Goal: Complete application form: Complete application form

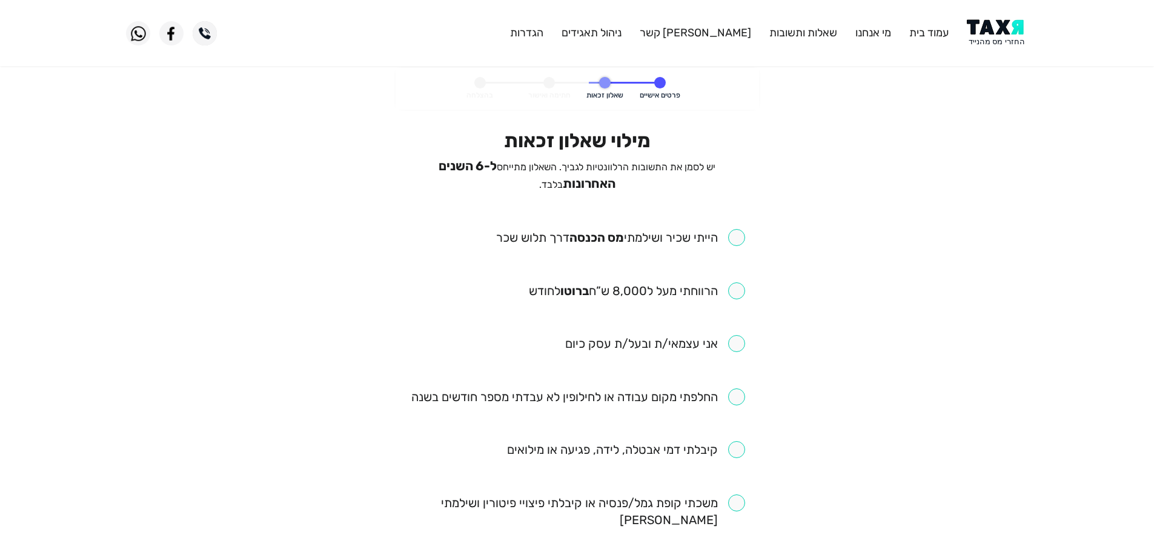
click at [742, 229] on input "checkbox" at bounding box center [620, 237] width 249 height 17
checkbox input "true"
click at [730, 293] on input "checkbox" at bounding box center [637, 290] width 216 height 17
checkbox input "true"
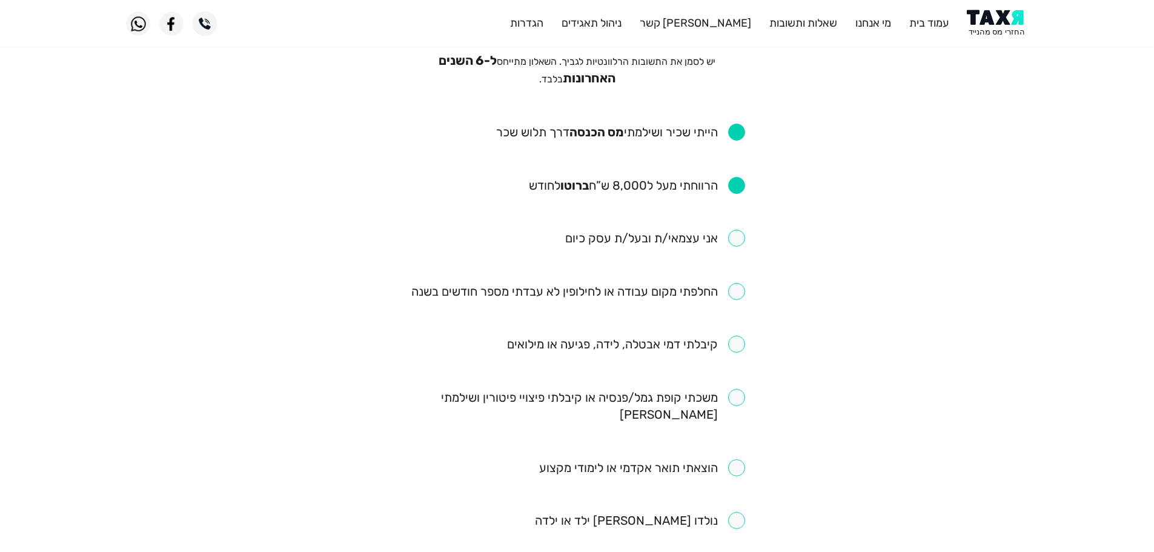
scroll to position [121, 0]
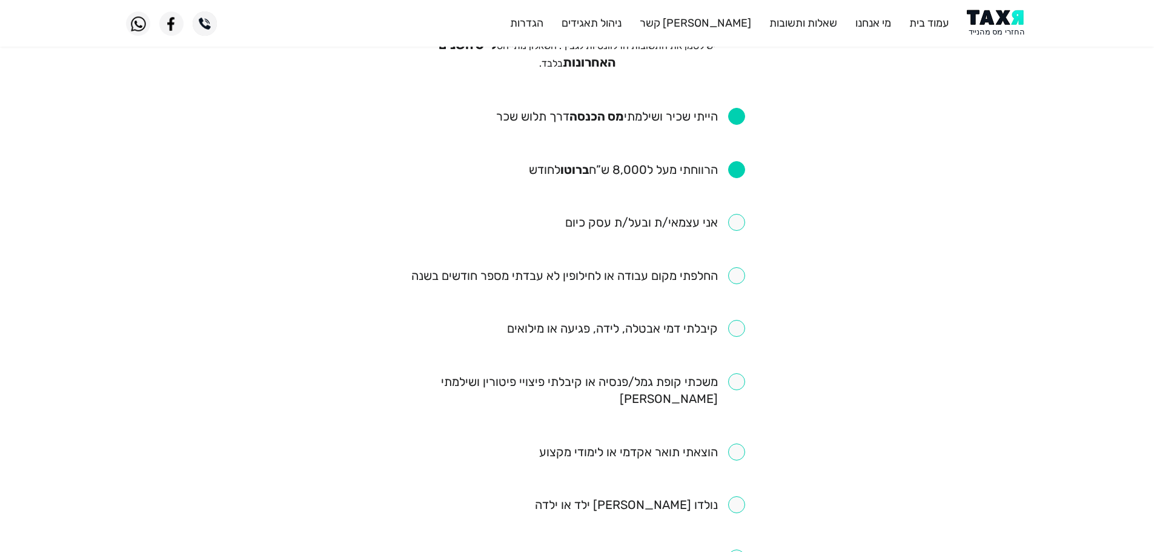
click at [741, 271] on input "checkbox" at bounding box center [578, 275] width 334 height 17
checkbox input "true"
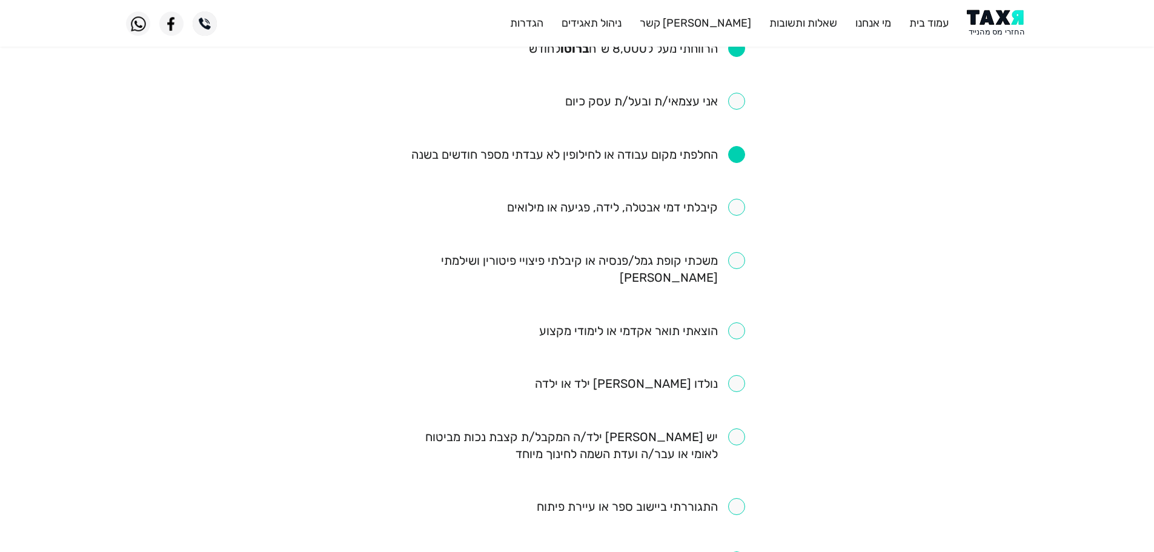
scroll to position [303, 0]
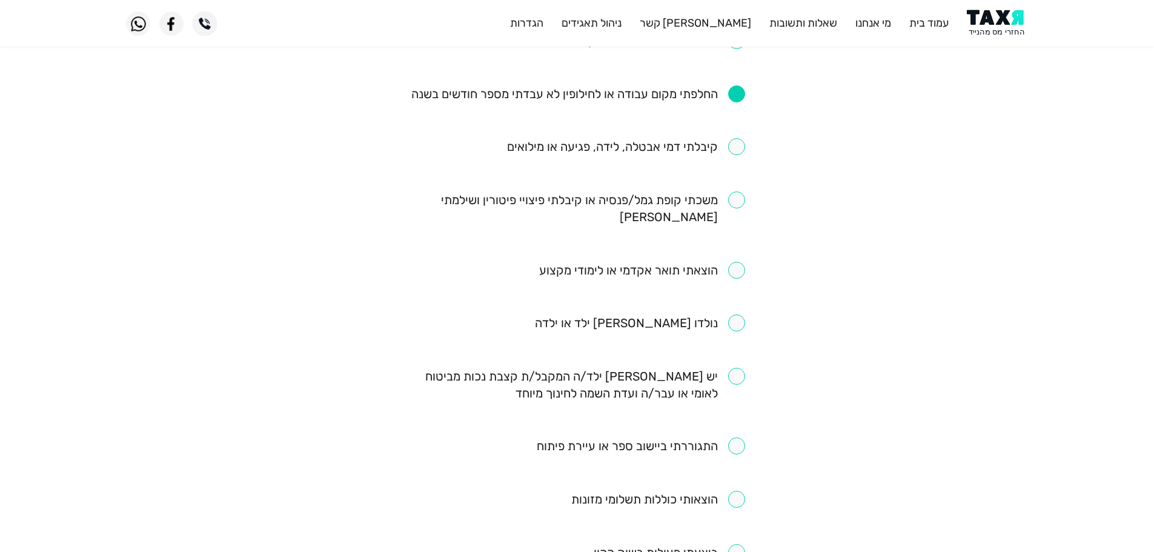
click at [737, 142] on input "checkbox" at bounding box center [626, 146] width 238 height 17
checkbox input "true"
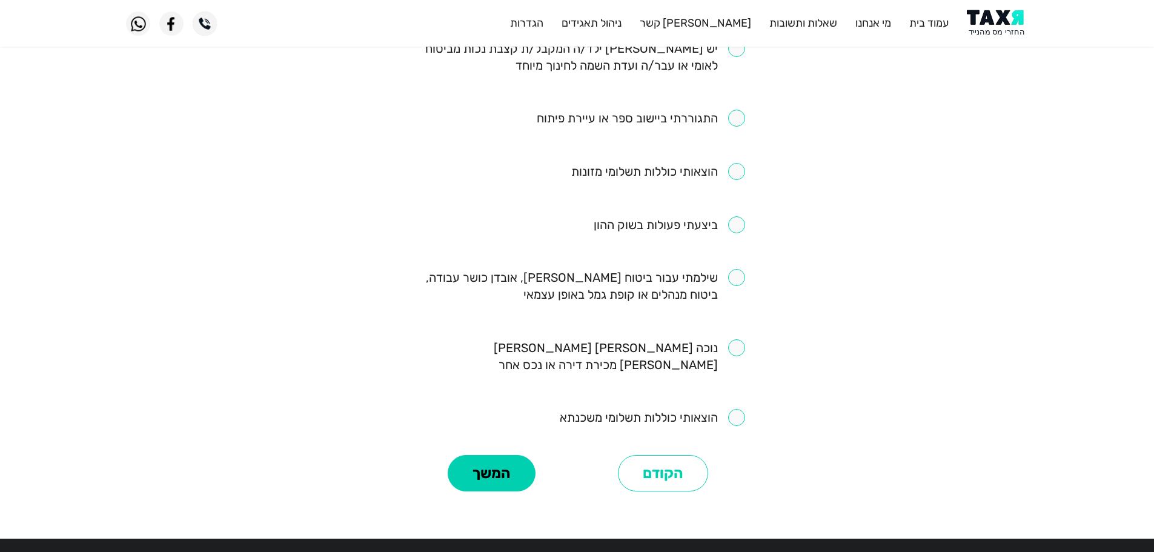
scroll to position [659, 0]
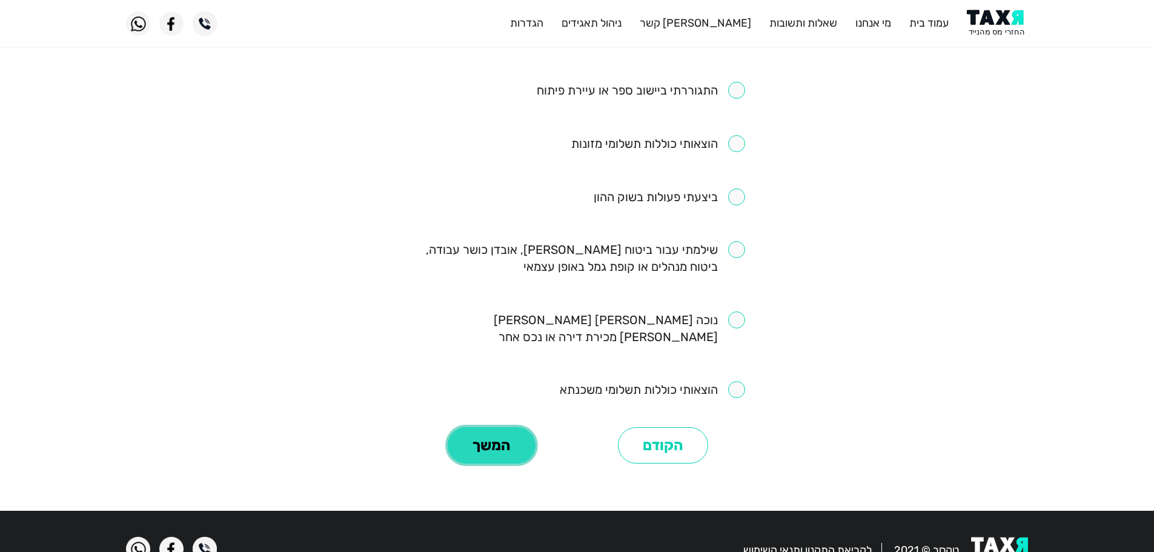
click at [489, 427] on button "המשך" at bounding box center [492, 445] width 88 height 36
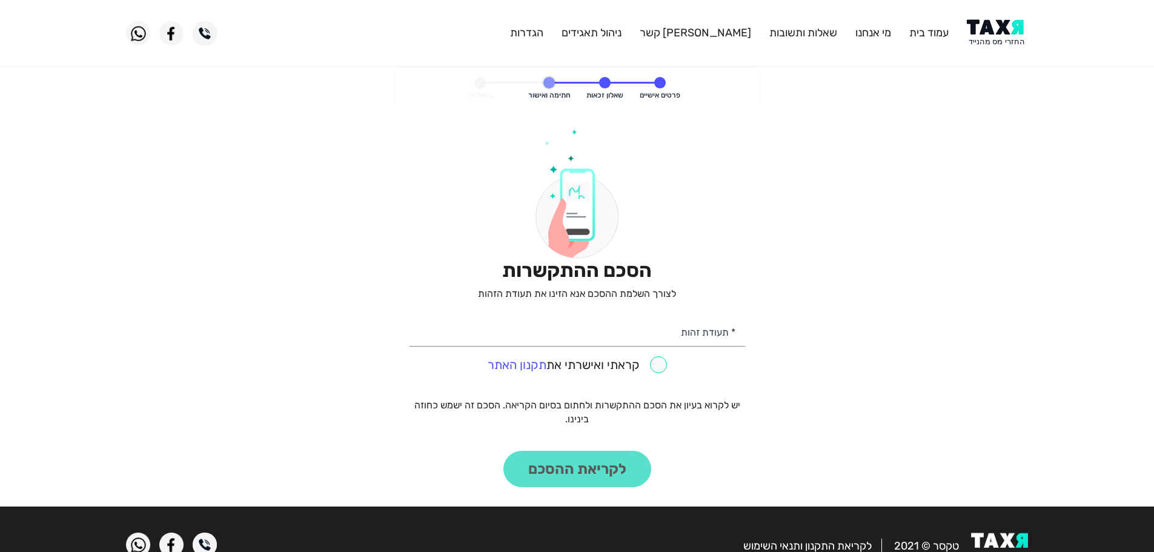
click at [993, 33] on img at bounding box center [997, 32] width 61 height 27
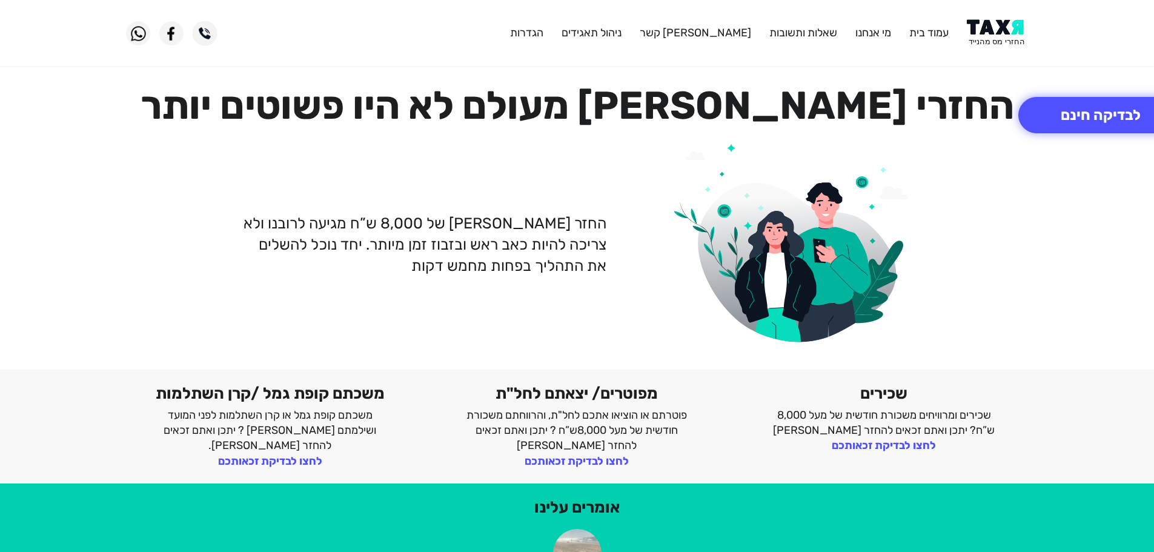
click at [1008, 35] on img at bounding box center [997, 32] width 61 height 27
click at [988, 18] on header "עמוד בית מי אנחנו שאלות ותשובות [PERSON_NAME] קשר ניהול תאגידים הגדרות" at bounding box center [577, 33] width 1154 height 66
click at [991, 35] on img at bounding box center [997, 32] width 61 height 27
click at [1008, 35] on img at bounding box center [997, 32] width 61 height 27
click at [1082, 109] on button "לבדיקה חינם" at bounding box center [1101, 115] width 165 height 36
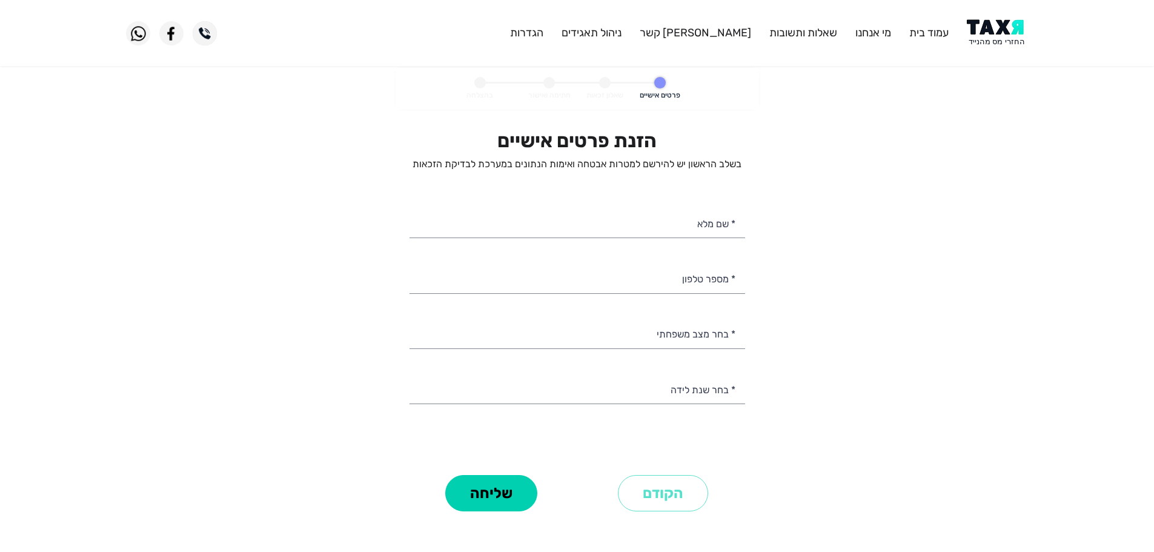
select select
click at [694, 284] on input "* מספר טלפון" at bounding box center [578, 277] width 336 height 31
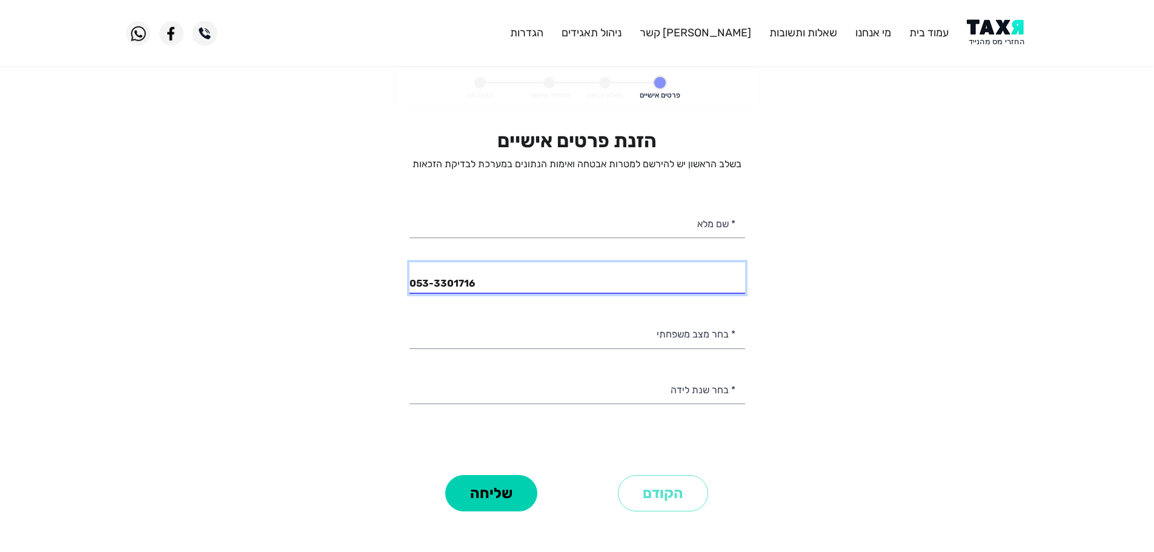
type input "053-3301716"
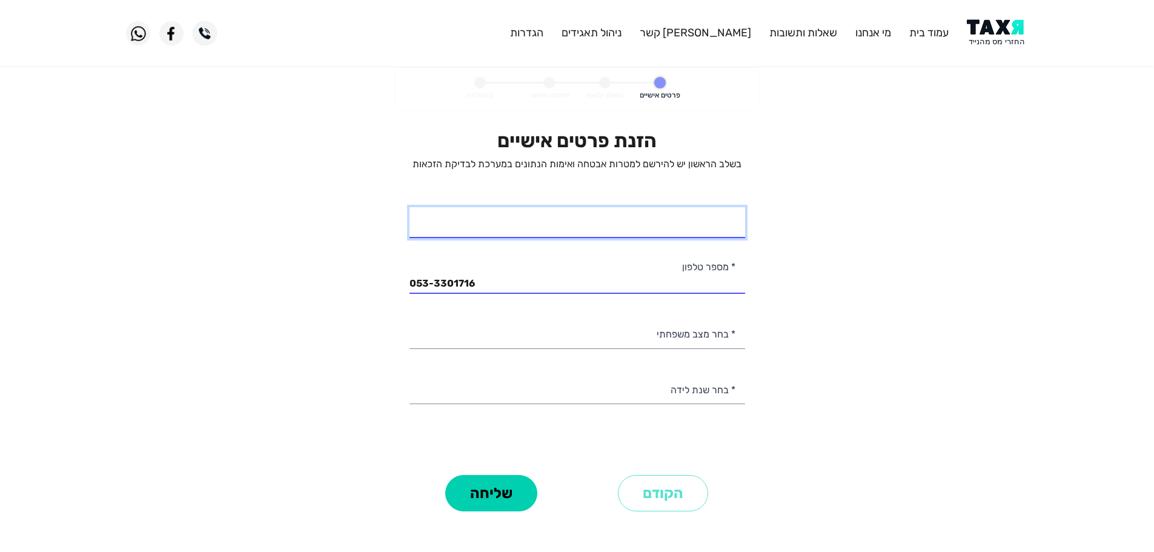
click at [701, 229] on input "* שם מלא" at bounding box center [578, 222] width 336 height 31
type input "[PERSON_NAME]"
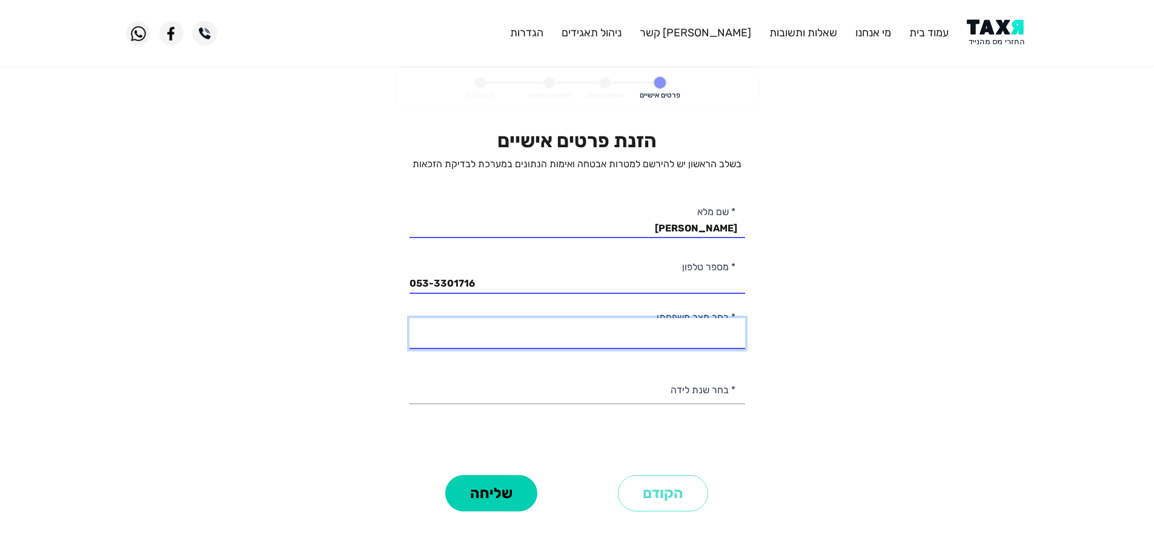
click at [710, 335] on select "רווק/ה נשוי/[PERSON_NAME]/ה אלמן/נה" at bounding box center [578, 333] width 336 height 31
select select "1: Single"
click at [410, 318] on select "רווק/ה נשוי/[PERSON_NAME]/ה אלמן/נה" at bounding box center [578, 333] width 336 height 31
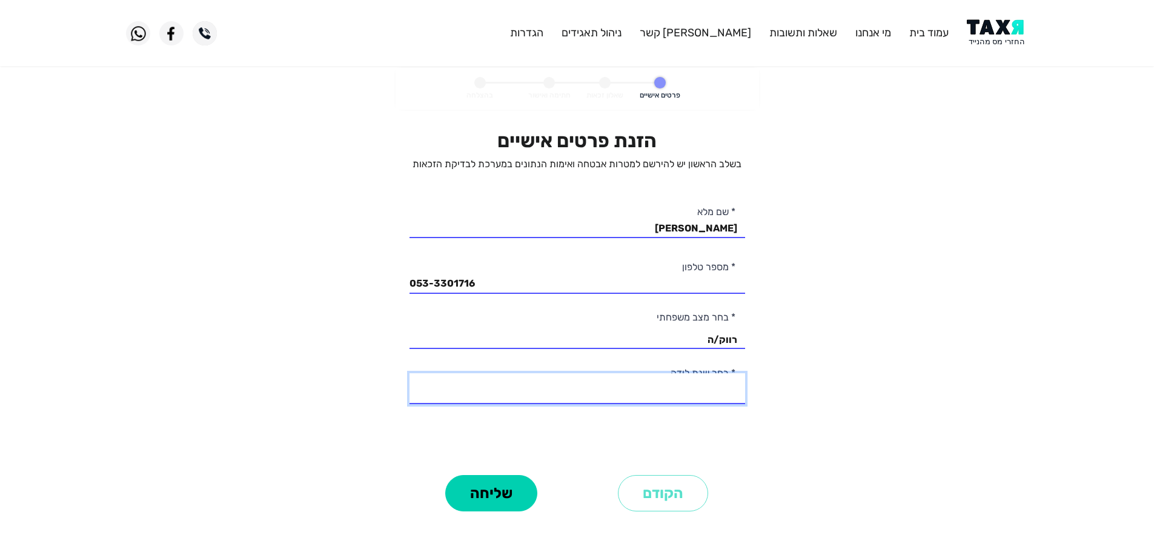
click at [684, 394] on select "2003 2002 2001 2000 1999 1998 1997 1996 1995 1994 1993 1992 1991 1990 1989 1988…" at bounding box center [578, 388] width 336 height 31
select select "12: 1992"
click at [410, 373] on select "2003 2002 2001 2000 1999 1998 1997 1996 1995 1994 1993 1992 1991 1990 1989 1988…" at bounding box center [578, 388] width 336 height 31
click at [507, 499] on button "שליחה" at bounding box center [491, 493] width 92 height 36
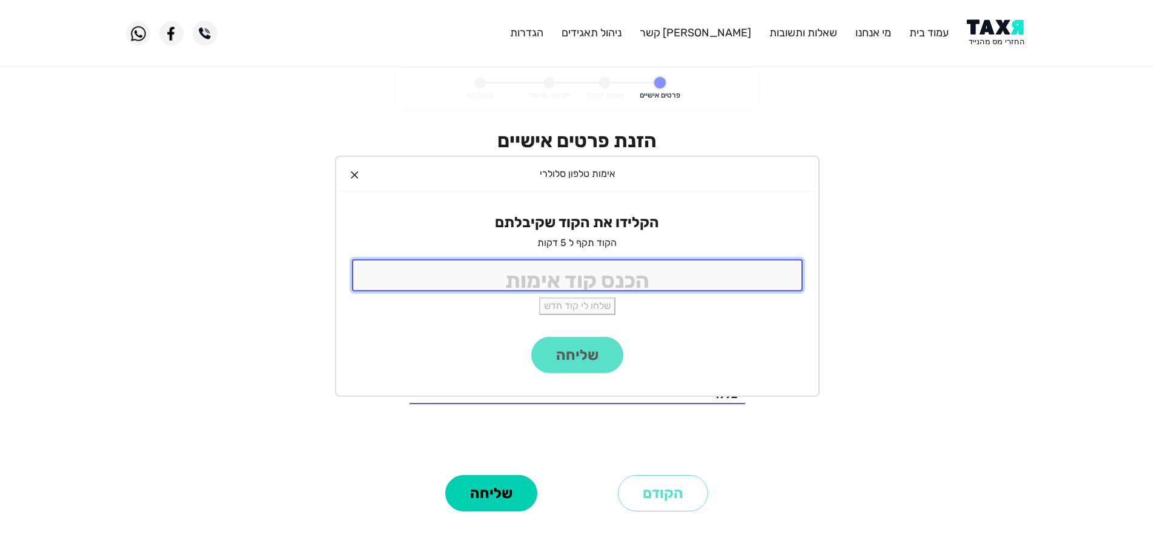
click at [656, 278] on input "tel" at bounding box center [577, 275] width 451 height 32
type input "9988"
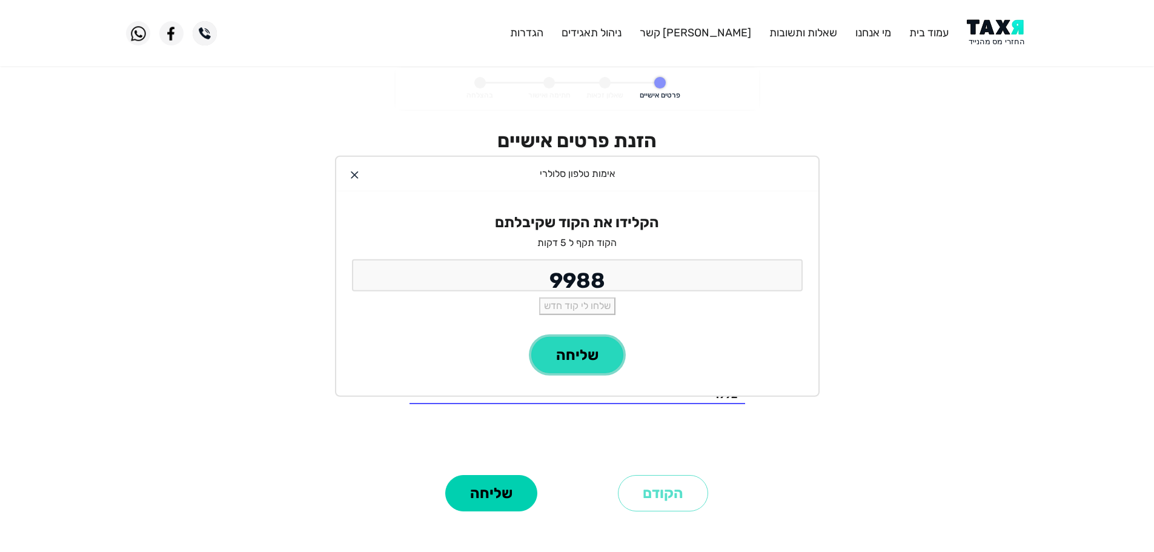
click at [566, 362] on button "שליחה" at bounding box center [577, 355] width 92 height 36
